Goal: Task Accomplishment & Management: Manage account settings

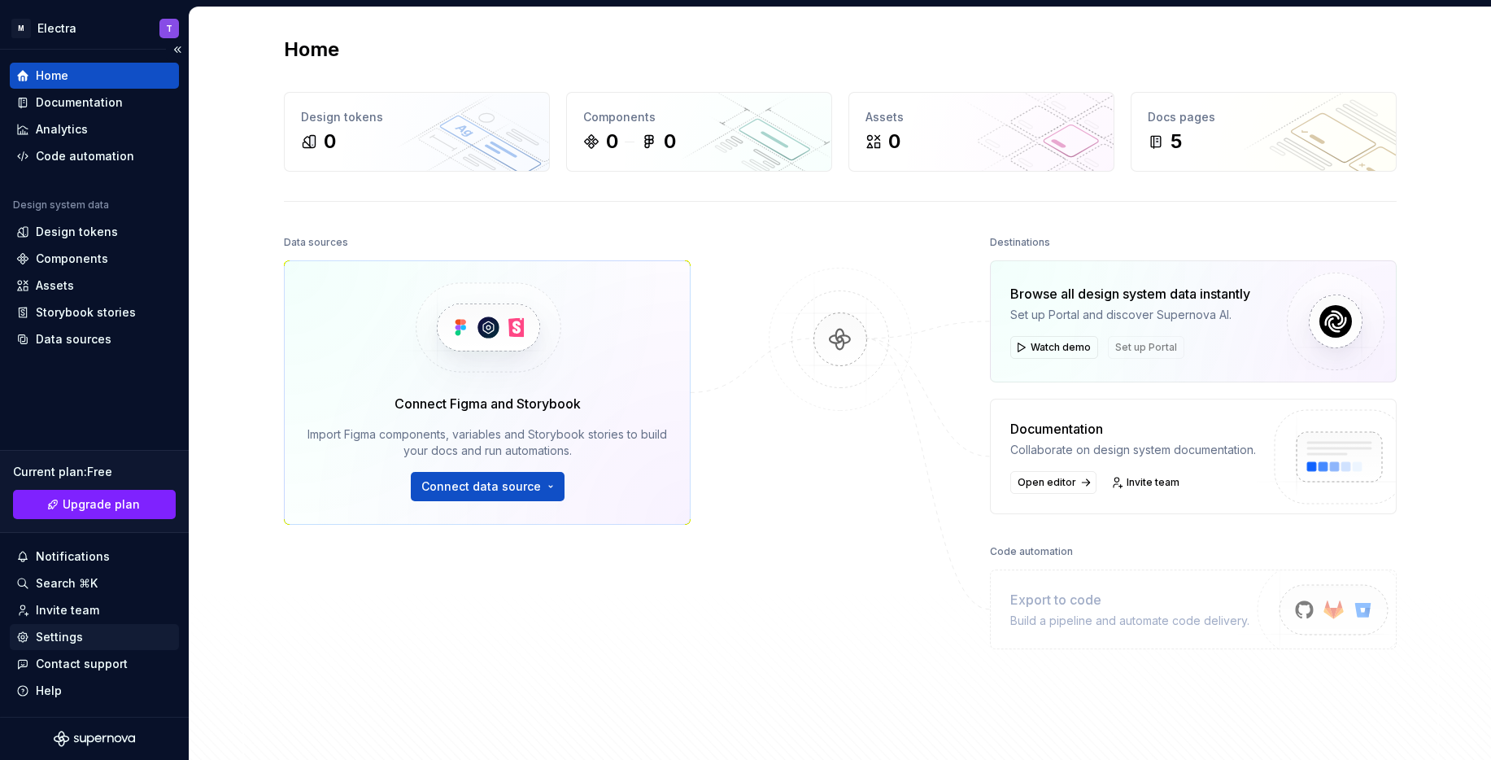
click at [86, 638] on div "Settings" at bounding box center [94, 637] width 156 height 16
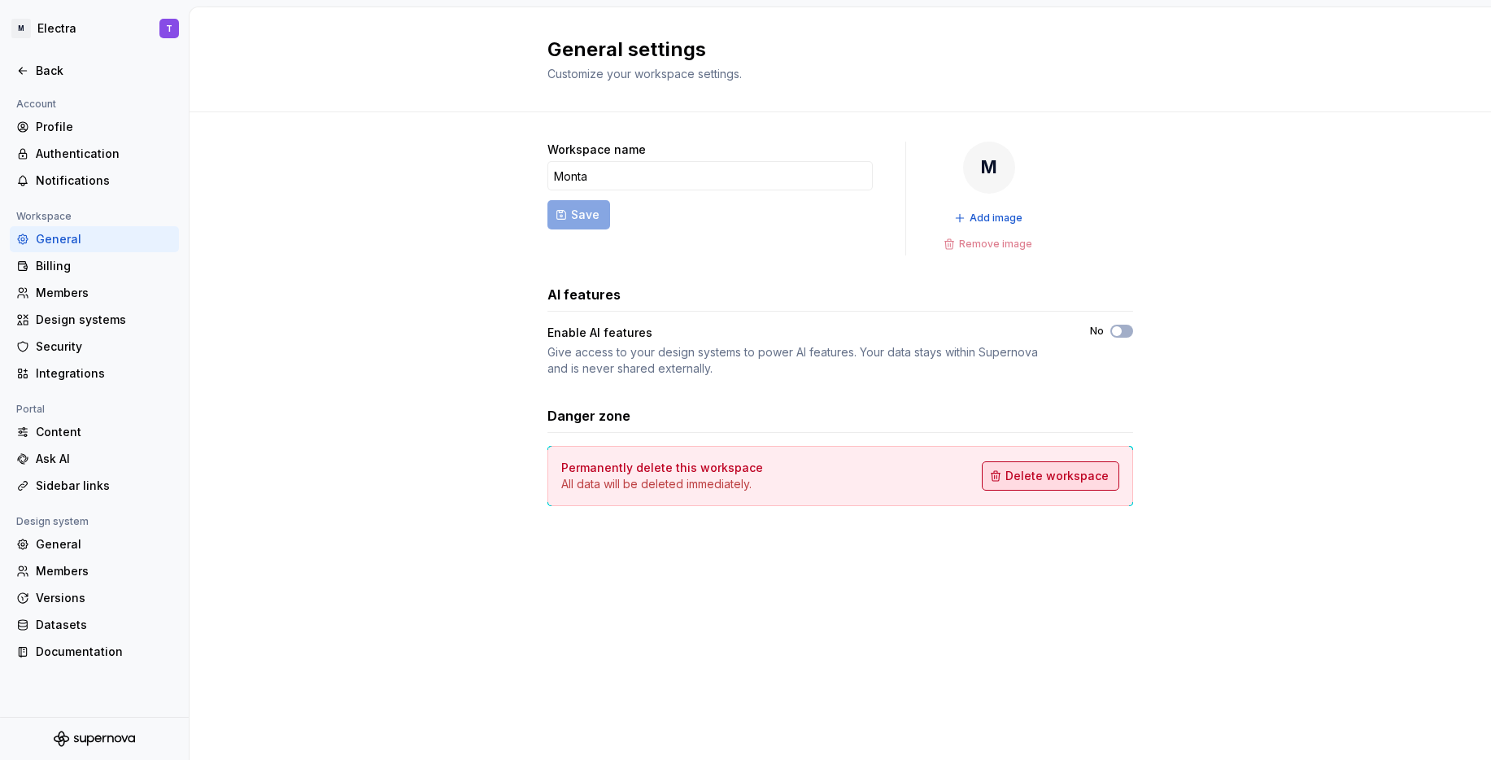
click at [1067, 479] on span "Delete workspace" at bounding box center [1057, 476] width 103 height 16
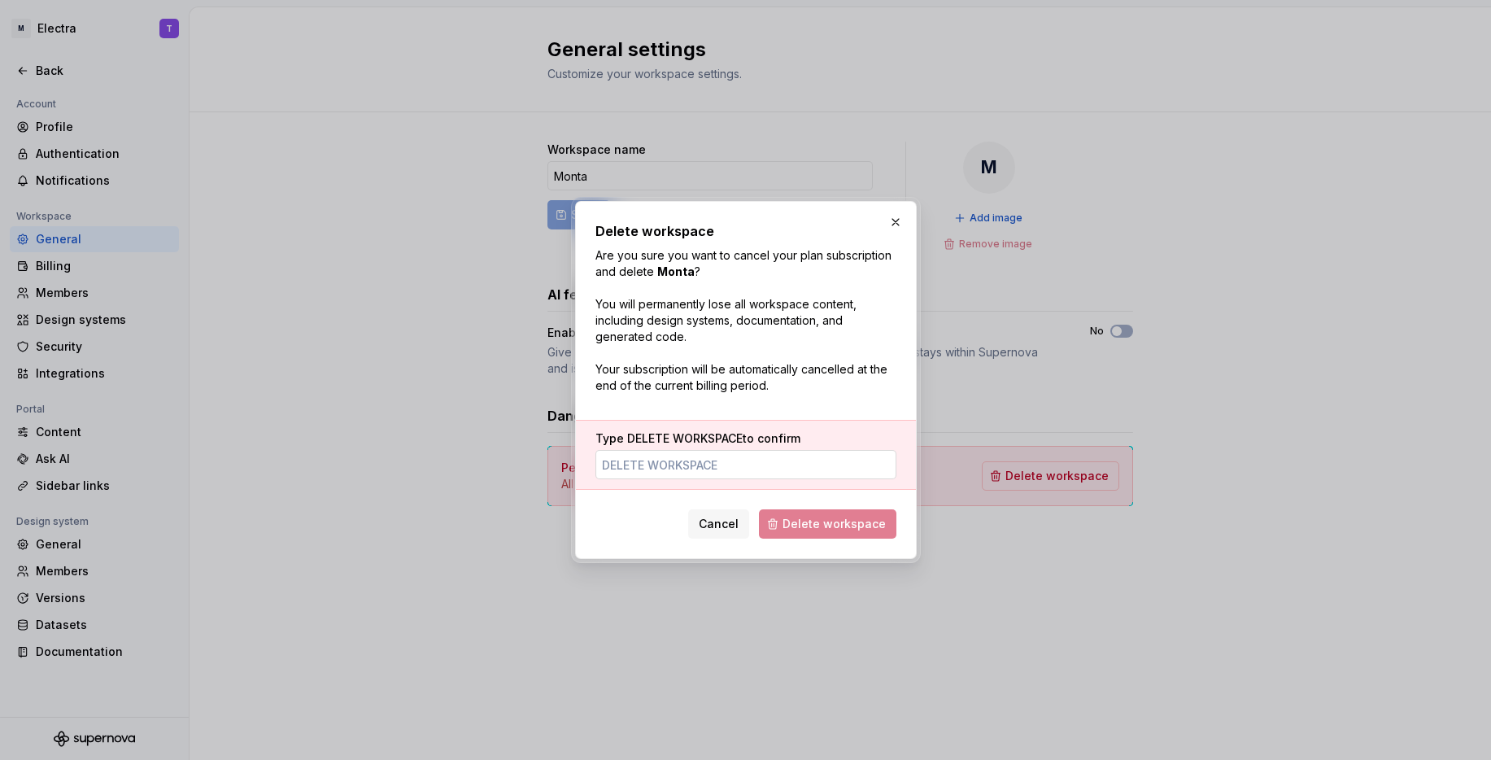
click at [674, 469] on input "Type DELETE WORKSPACE to confirm" at bounding box center [746, 464] width 301 height 29
type input "DELETE WORKSPACE"
click at [848, 524] on span "Delete workspace" at bounding box center [834, 524] width 103 height 16
